Goal: Transaction & Acquisition: Purchase product/service

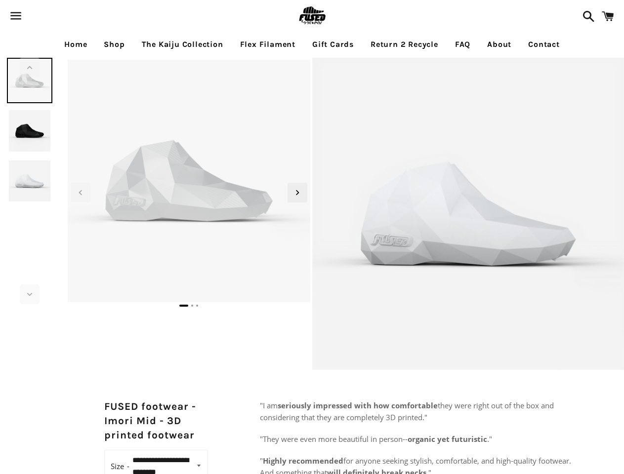
select select "**********"
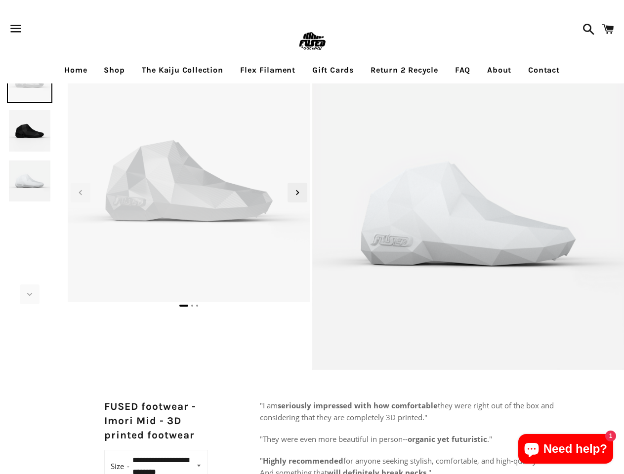
click at [16, 29] on span "button" at bounding box center [16, 29] width 22 height 30
click at [30, 181] on img at bounding box center [29, 181] width 45 height 45
click at [30, 294] on icon "Next slide" at bounding box center [29, 294] width 11 height 11
click at [189, 182] on img at bounding box center [99, 379] width 1067 height 1067
click at [81, 193] on icon "Previous slide" at bounding box center [80, 192] width 11 height 11
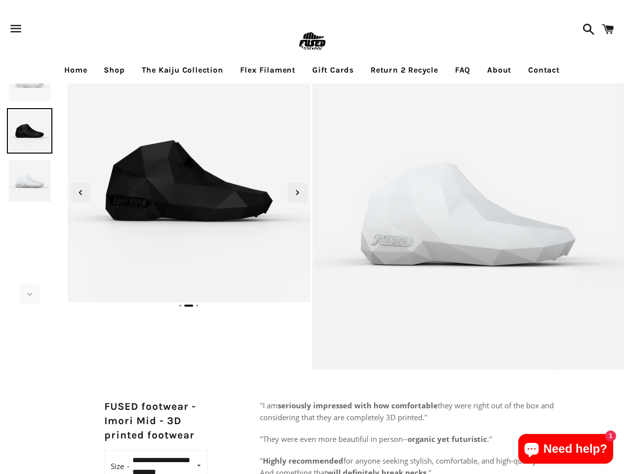
click at [297, 193] on icon "Next slide" at bounding box center [297, 192] width 11 height 11
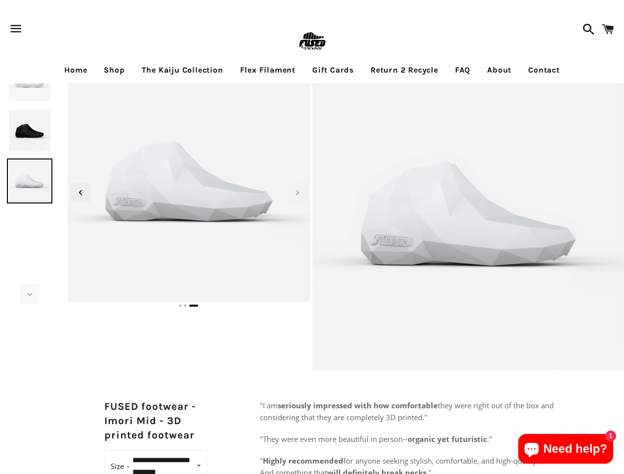
click at [189, 304] on div at bounding box center [189, 304] width 247 height 12
